Goal: Transaction & Acquisition: Purchase product/service

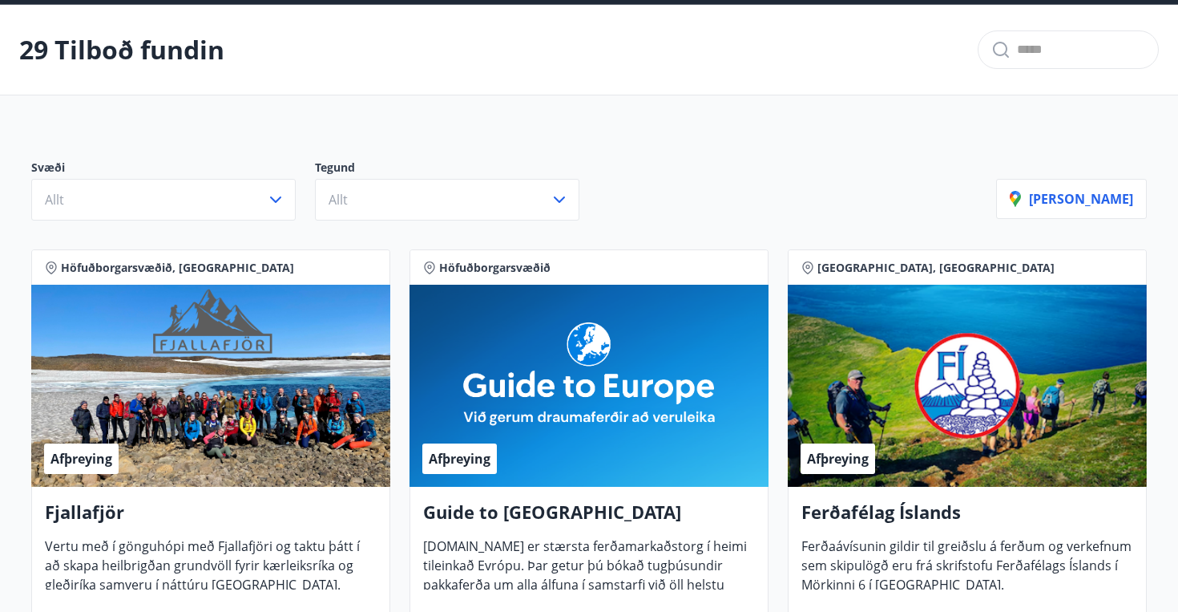
scroll to position [69, 0]
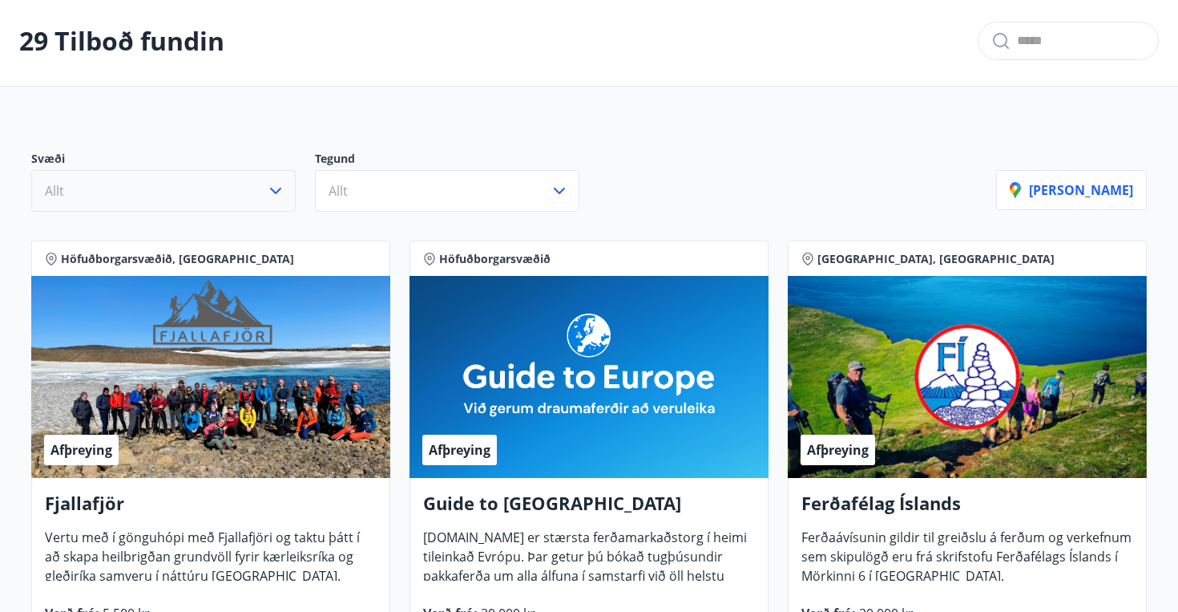
click at [277, 192] on icon "button" at bounding box center [275, 191] width 11 height 6
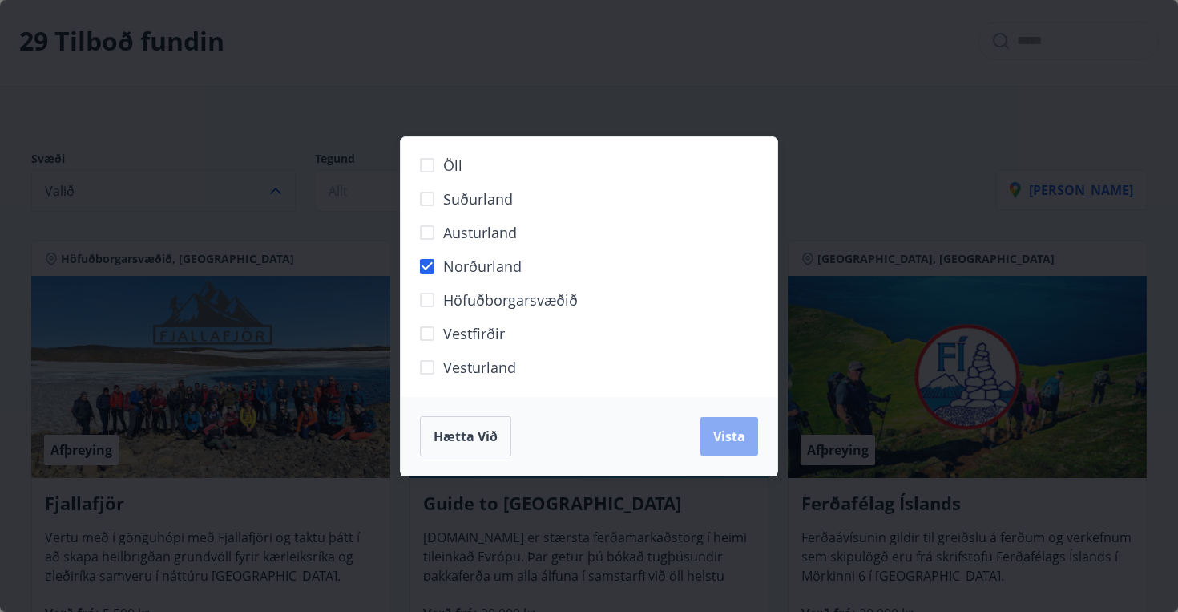
click at [720, 440] on span "Vista" at bounding box center [729, 436] width 32 height 18
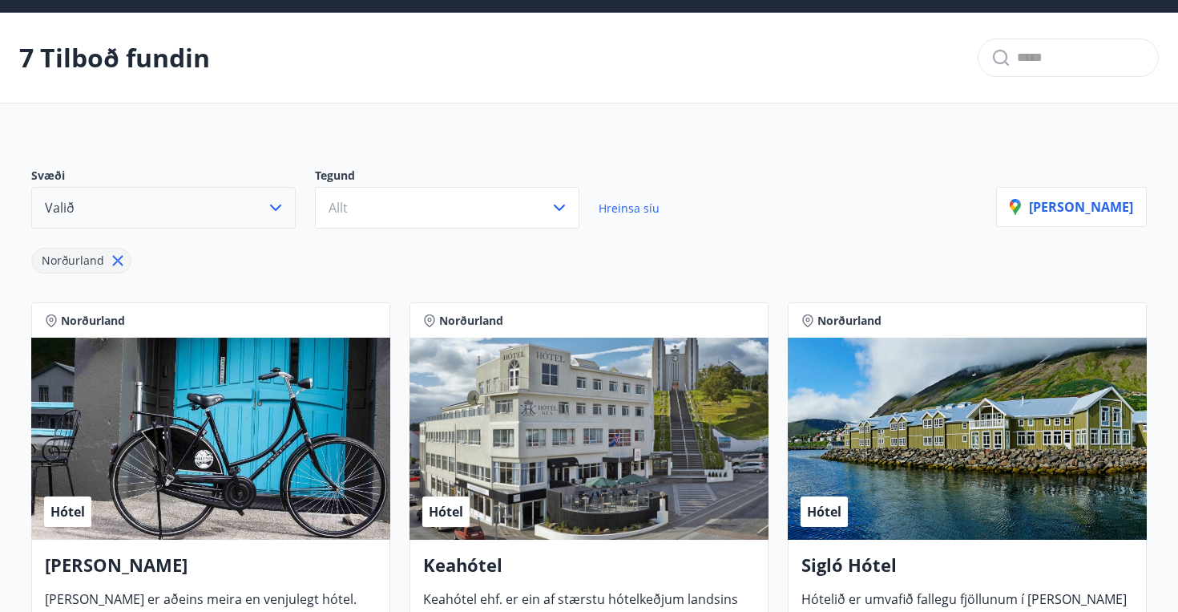
scroll to position [72, 0]
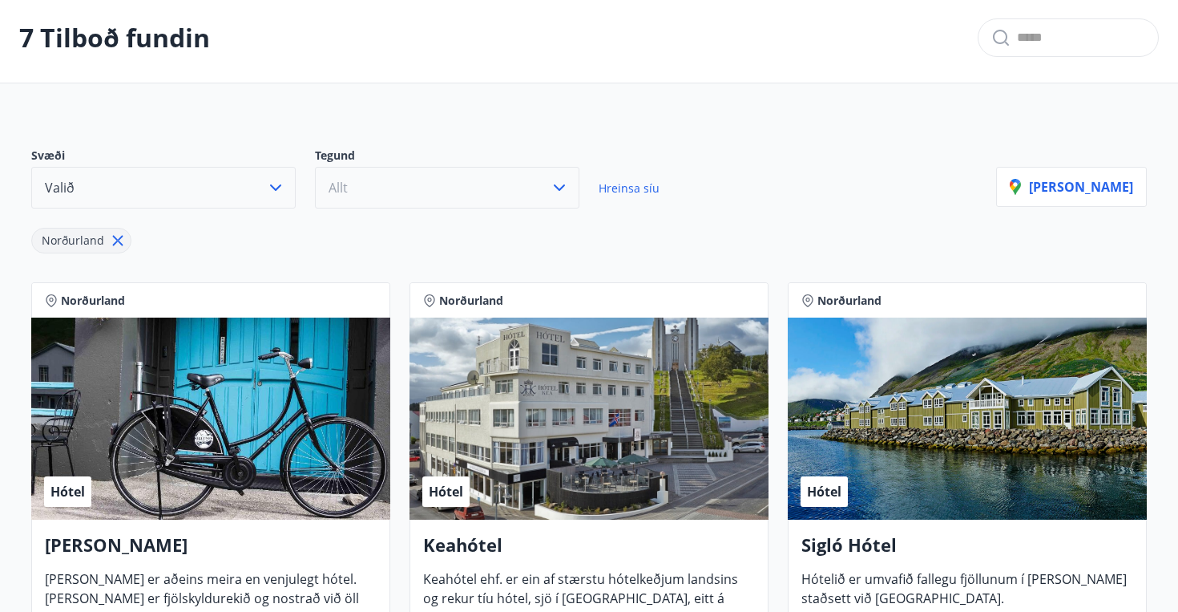
click at [556, 188] on icon "button" at bounding box center [559, 187] width 19 height 19
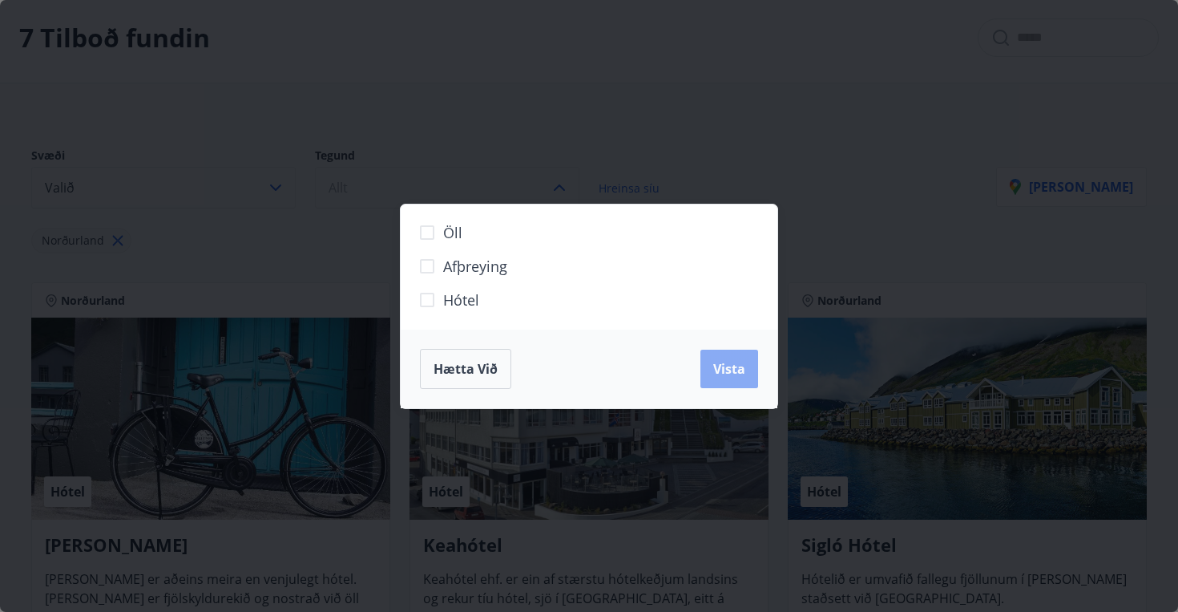
click at [729, 363] on span "Vista" at bounding box center [729, 369] width 32 height 18
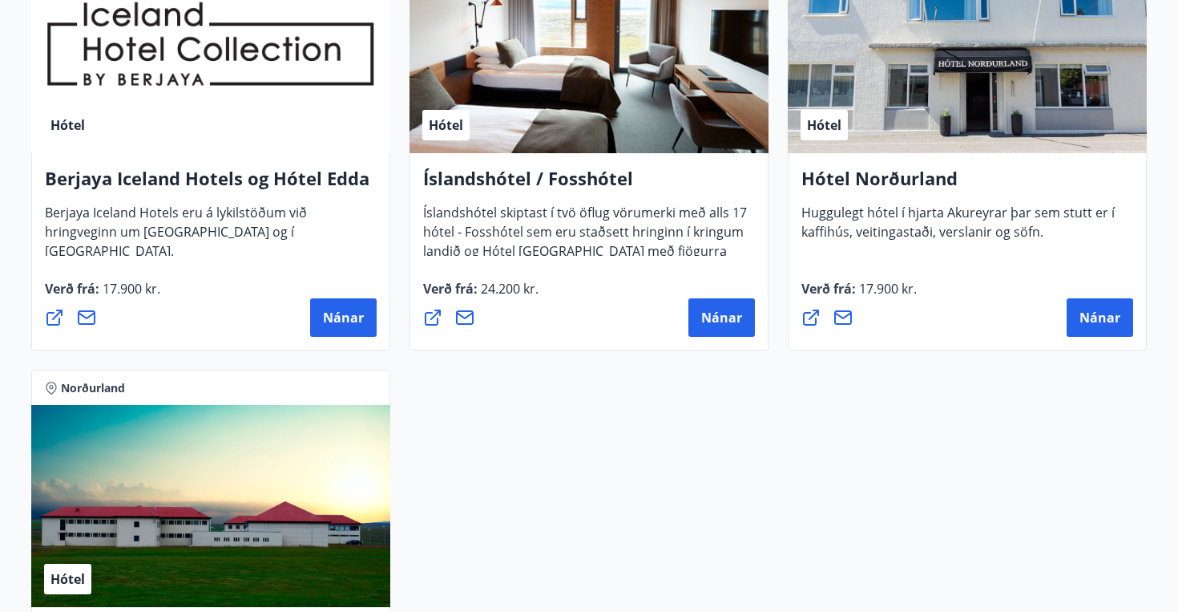
scroll to position [895, 0]
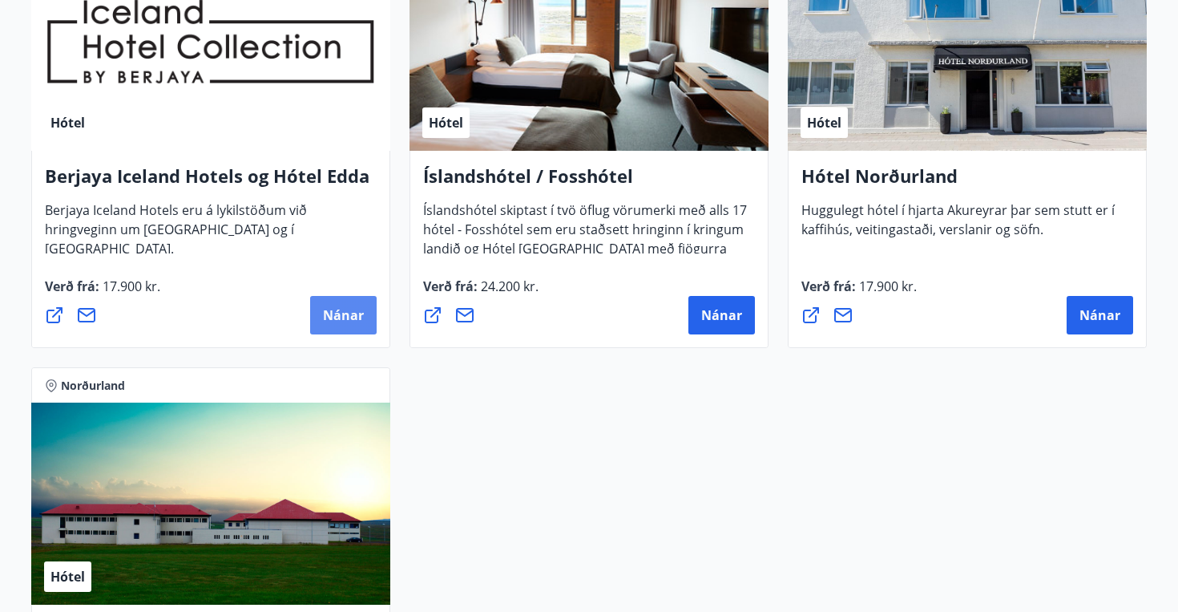
click at [337, 321] on span "Nánar" at bounding box center [343, 315] width 41 height 18
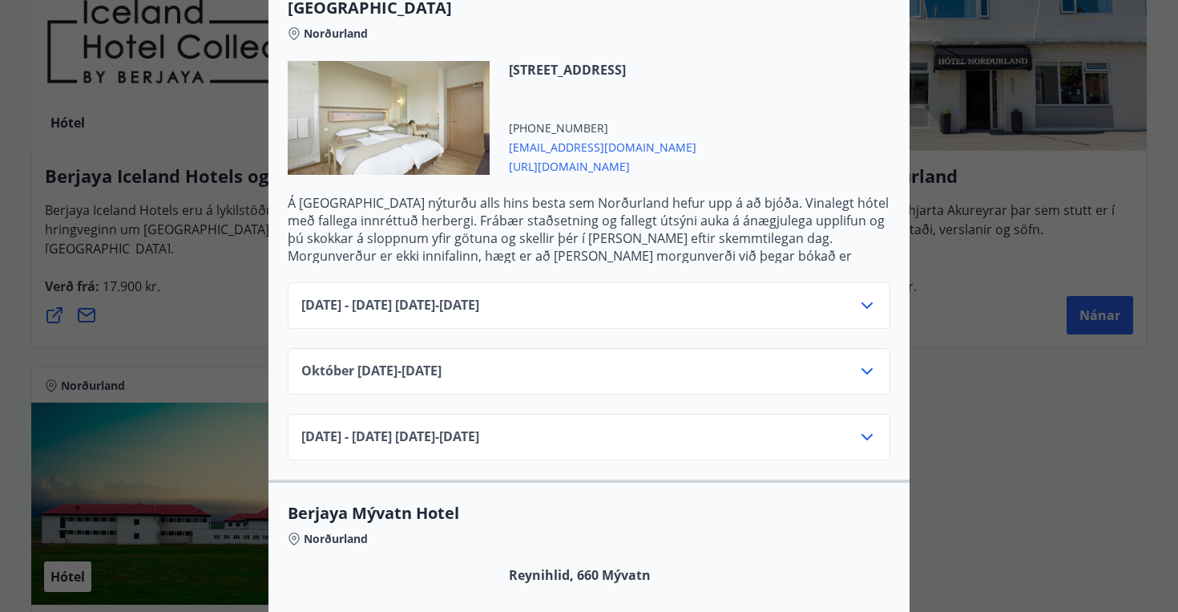
scroll to position [469, 0]
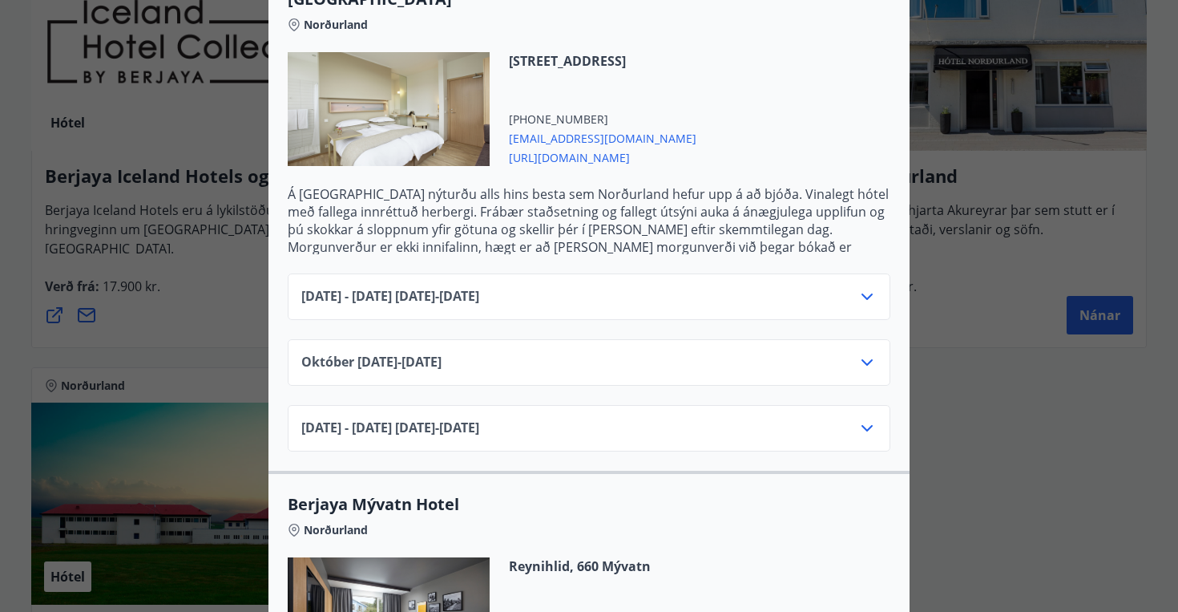
click at [604, 418] on div "[DATE] - [DATE] [DATE] - [DATE]" at bounding box center [589, 434] width 576 height 32
click at [865, 418] on icon at bounding box center [867, 427] width 19 height 19
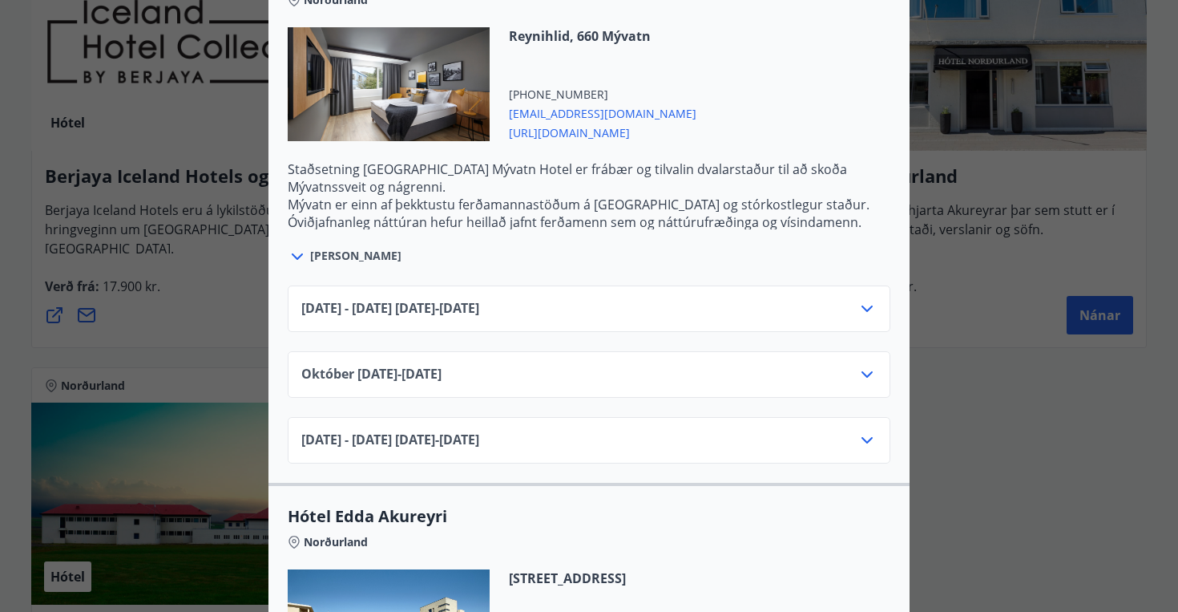
scroll to position [1070, 0]
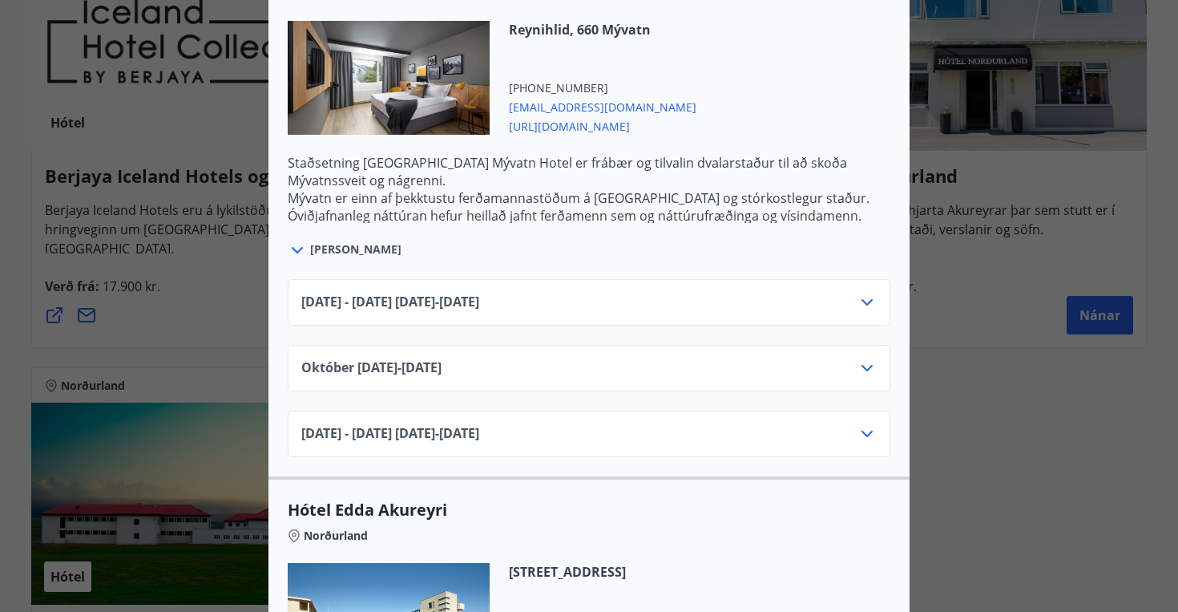
click at [866, 424] on icon at bounding box center [867, 433] width 19 height 19
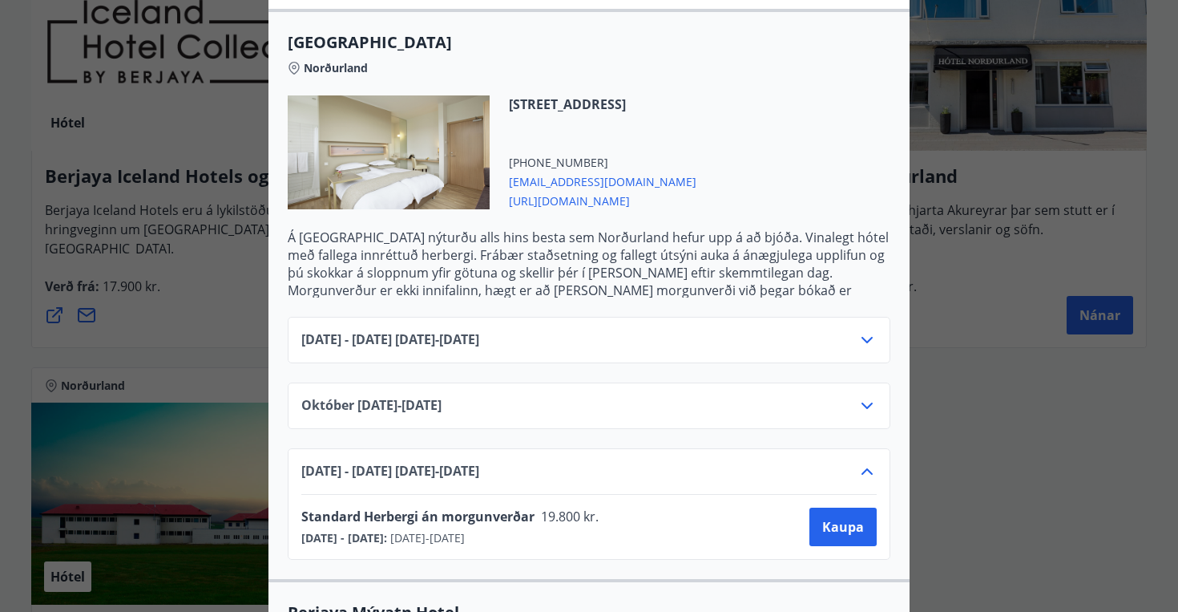
scroll to position [428, 0]
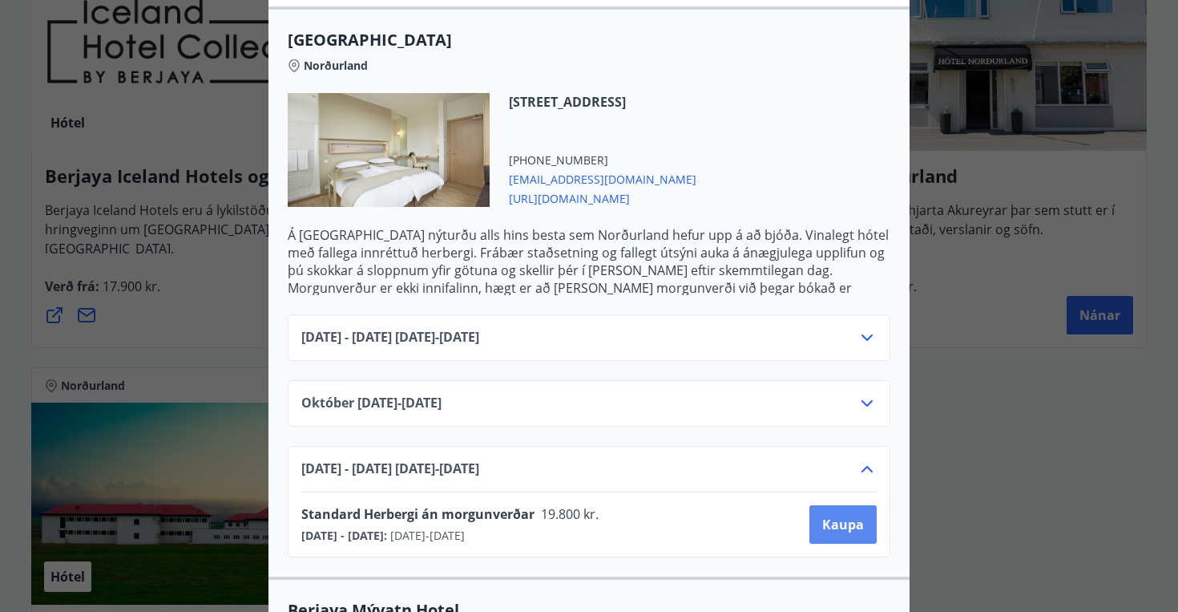
click at [848, 515] on span "Kaupa" at bounding box center [843, 524] width 42 height 18
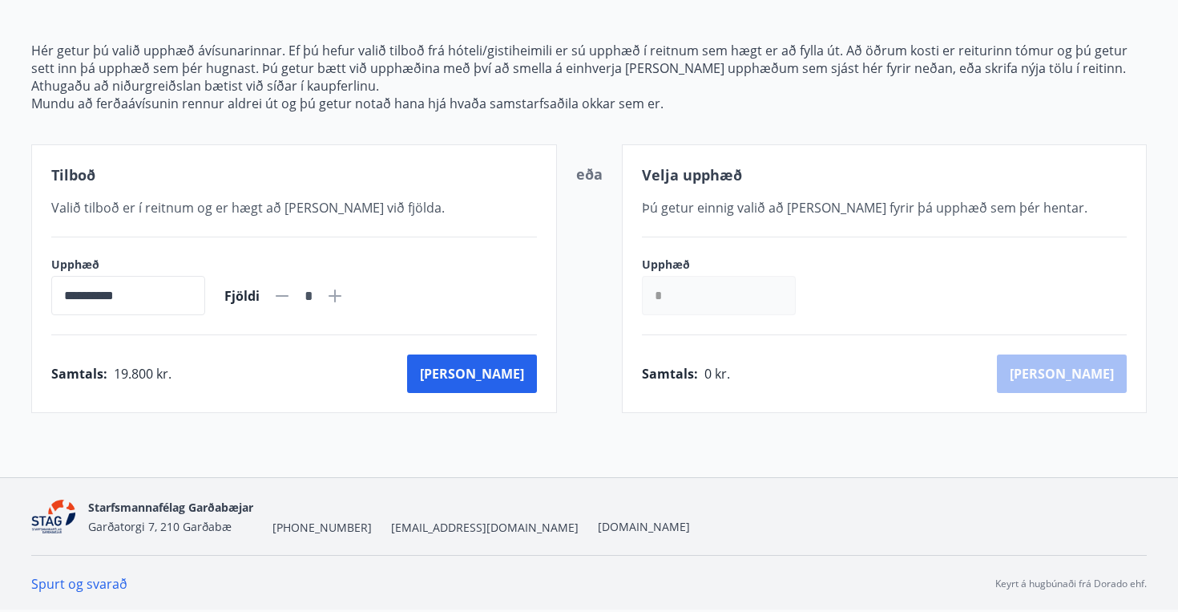
scroll to position [181, 0]
click at [341, 296] on icon at bounding box center [335, 295] width 13 height 13
type input "*"
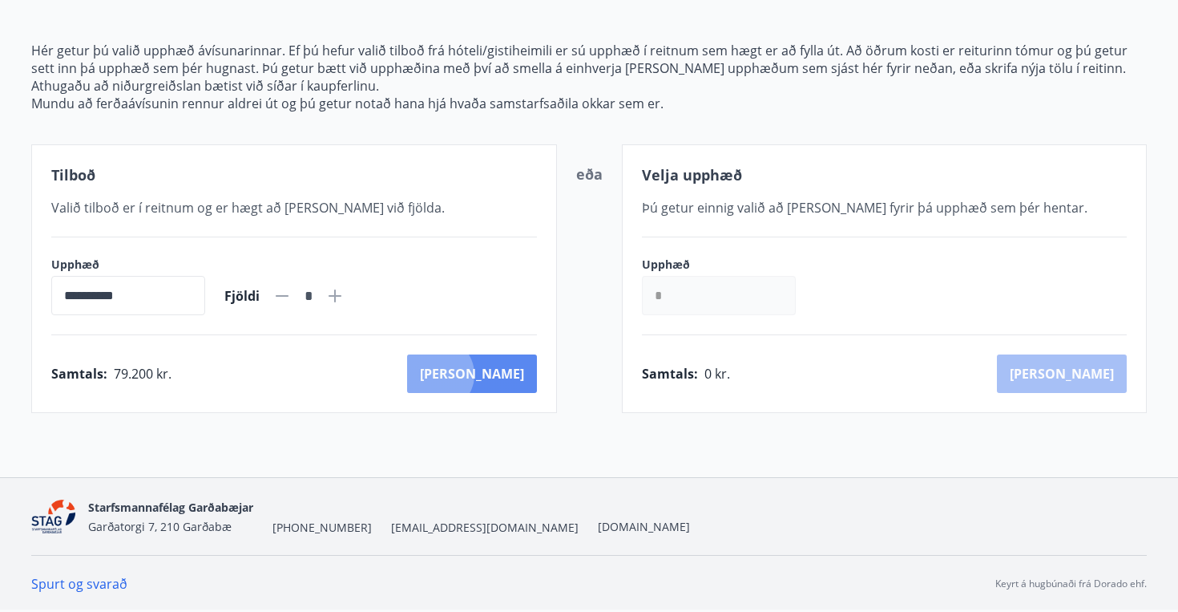
click at [509, 374] on button "[PERSON_NAME]" at bounding box center [472, 373] width 130 height 38
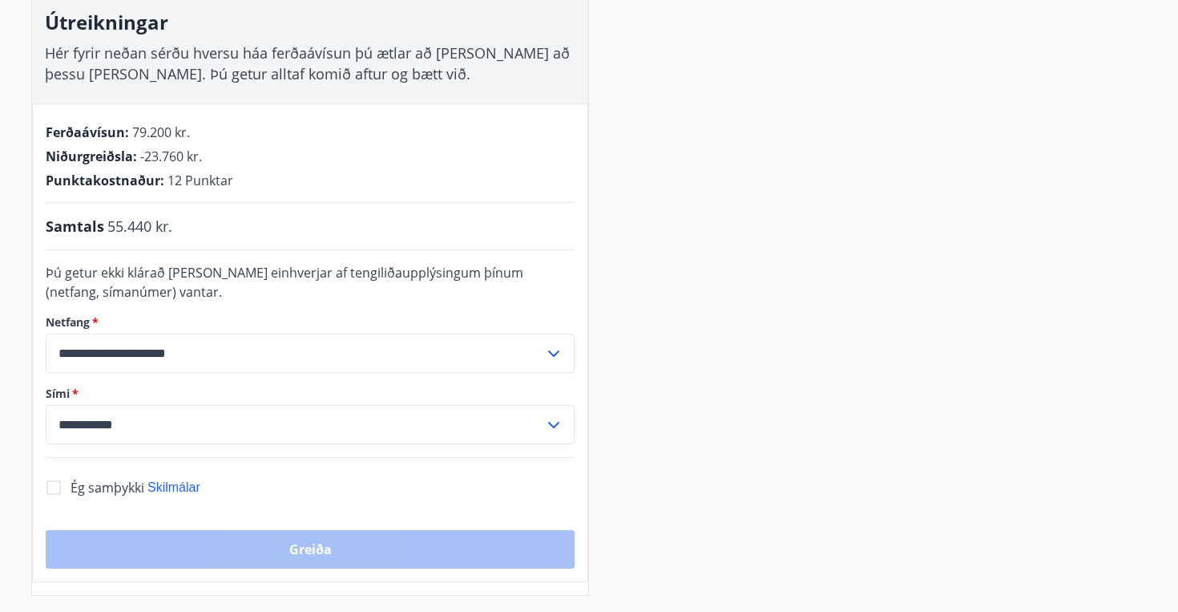
scroll to position [268, 0]
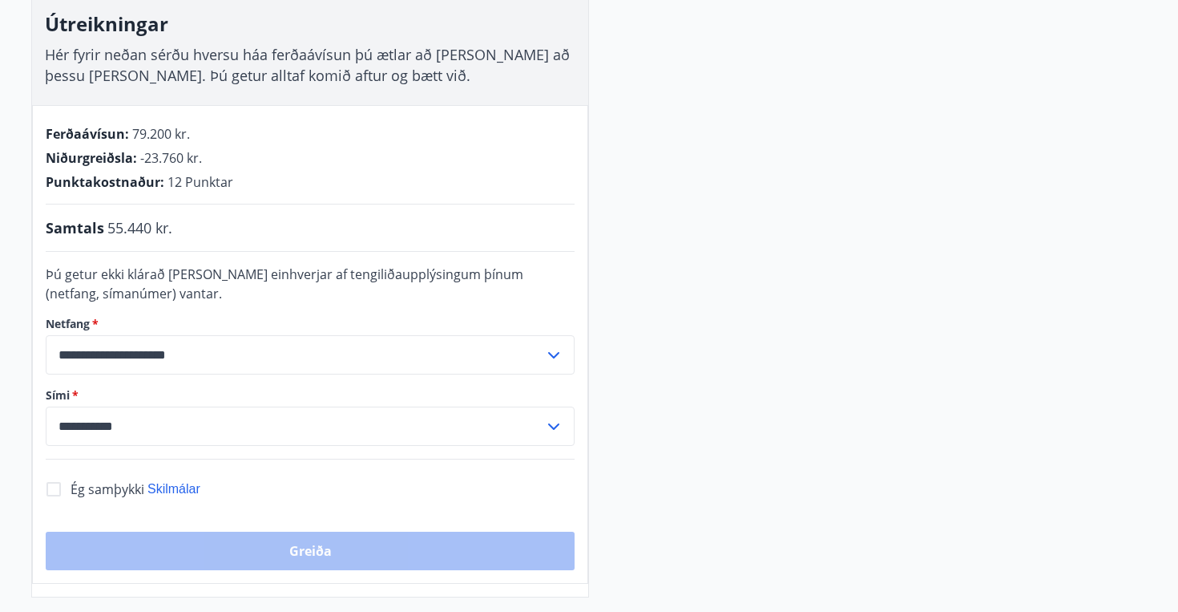
scroll to position [111, 0]
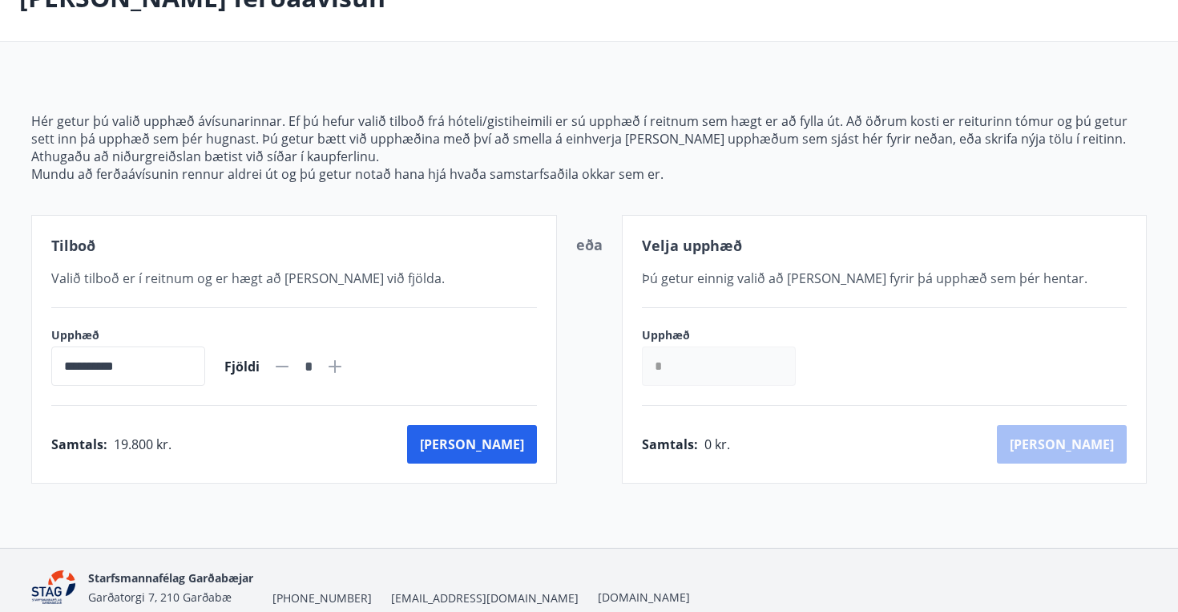
click at [345, 362] on icon at bounding box center [334, 366] width 19 height 19
type input "*"
click at [519, 448] on button "[PERSON_NAME]" at bounding box center [472, 444] width 130 height 38
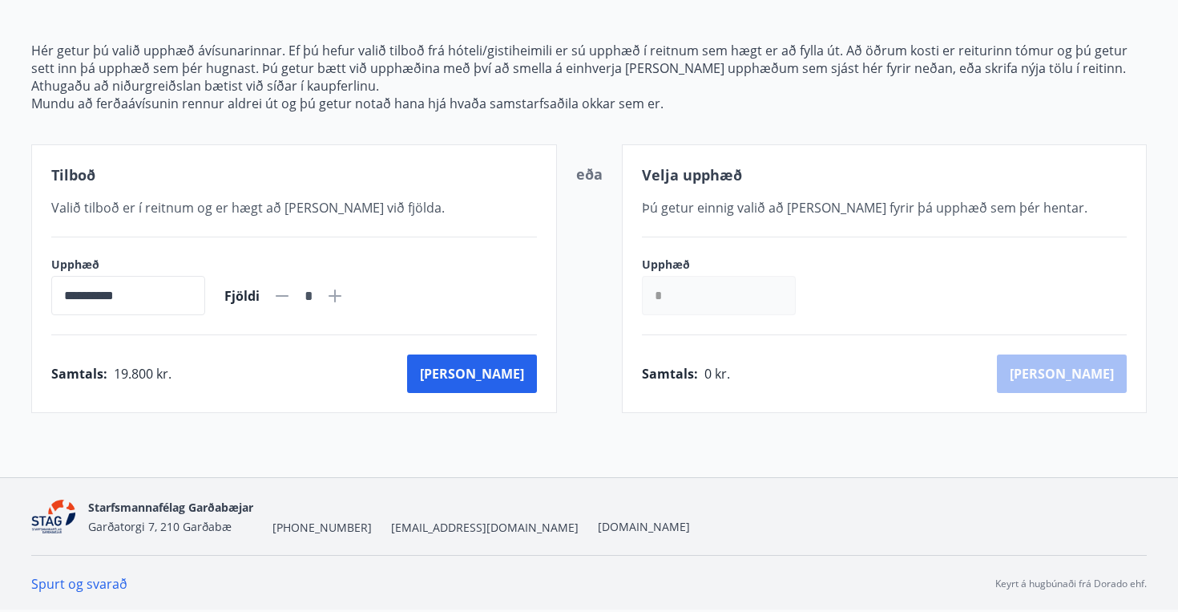
scroll to position [181, 0]
